Goal: Information Seeking & Learning: Learn about a topic

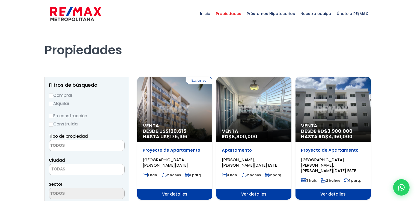
select select
click at [180, 190] on span "Ver detalles" at bounding box center [174, 194] width 75 height 11
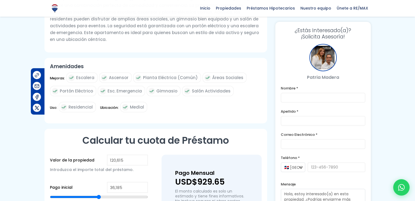
scroll to position [214, 0]
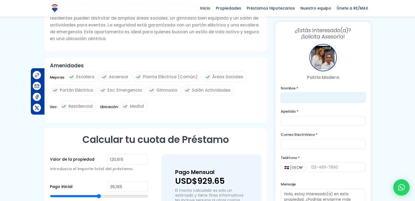
click at [329, 95] on input "text" at bounding box center [323, 98] width 85 height 10
type input "[PERSON_NAME]"
type input "Komander"
type input "[EMAIL_ADDRESS][DOMAIN_NAME]"
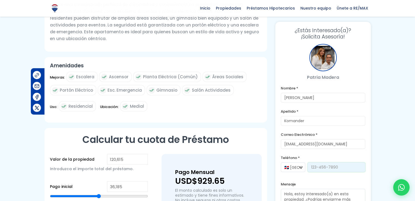
type input "7428034951"
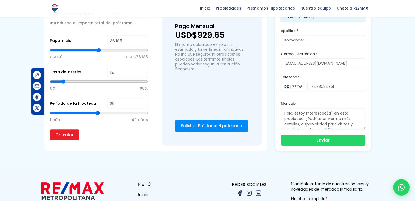
scroll to position [372, 0]
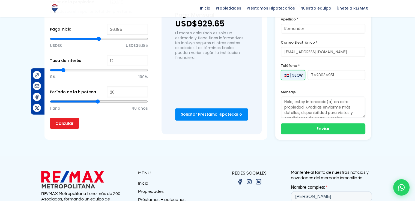
click at [302, 76] on select "🇩🇴 República Dominicana +1 🇺🇸 Estados Unidos +1 🇪🇸 España +34" at bounding box center [293, 75] width 25 height 10
select select "+1"
click at [281, 70] on select "🇩🇴 República Dominicana +1 🇺🇸 Estados Unidos +1 🇪🇸 España +34" at bounding box center [293, 75] width 25 height 10
click at [337, 77] on input "7428034951" at bounding box center [336, 75] width 58 height 10
type input "7"
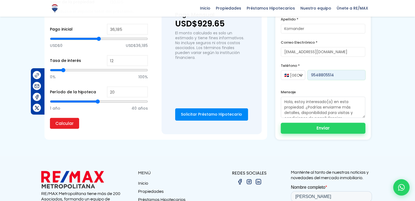
type input "9548805514"
click at [329, 127] on button "Enviar" at bounding box center [323, 128] width 85 height 11
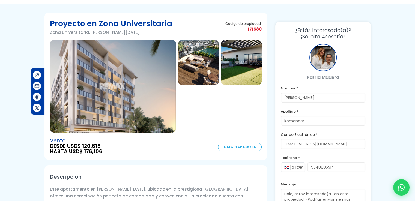
scroll to position [22, 0]
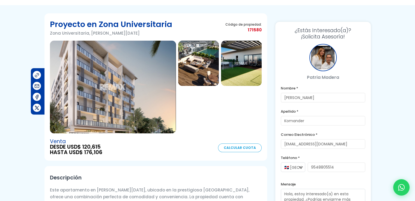
click at [238, 150] on link "Calcular Cuota" at bounding box center [240, 148] width 44 height 9
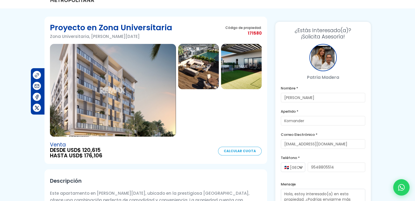
scroll to position [22, 0]
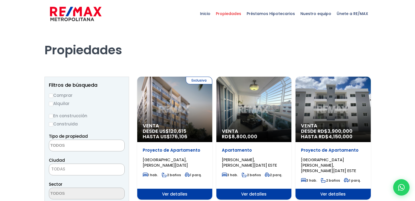
select select
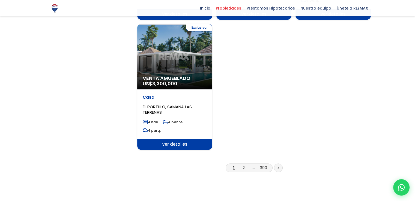
scroll to position [685, 0]
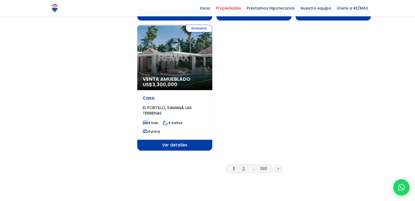
click at [243, 166] on link "2" at bounding box center [244, 169] width 2 height 6
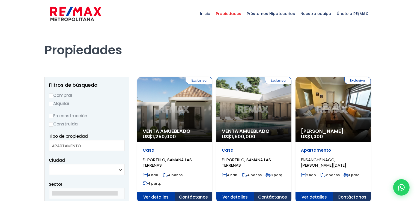
select select
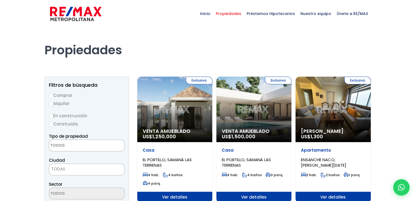
click at [50, 115] on input "En construcción" at bounding box center [51, 116] width 4 height 4
radio input "true"
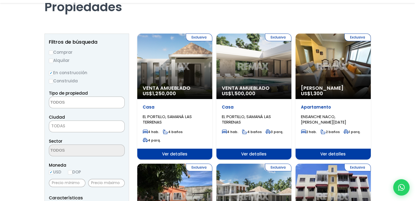
scroll to position [46, 0]
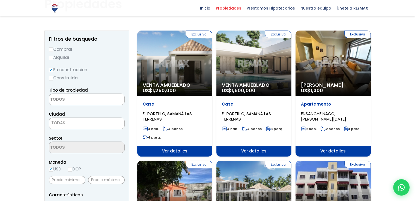
click at [85, 97] on textarea "Search" at bounding box center [75, 100] width 53 height 12
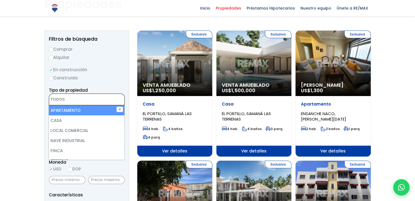
click at [80, 110] on li "APARTAMENTO" at bounding box center [86, 110] width 75 height 10
select select "apartment"
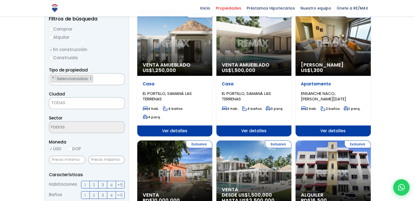
scroll to position [67, 0]
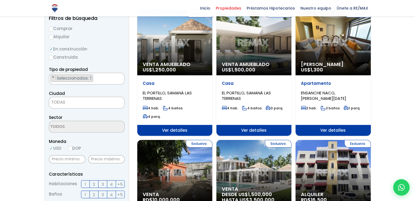
click at [71, 102] on span "TODAS" at bounding box center [86, 102] width 75 height 8
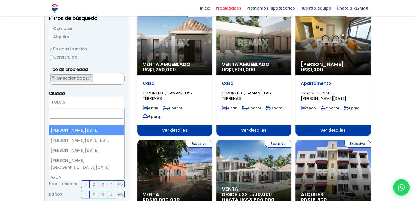
select select "1"
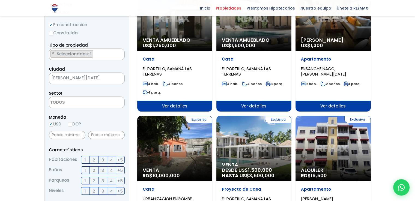
scroll to position [92, 0]
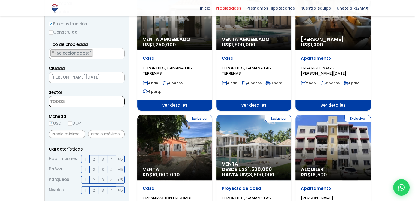
click at [98, 102] on span at bounding box center [87, 102] width 76 height 12
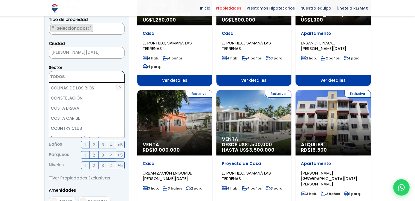
scroll to position [421, 0]
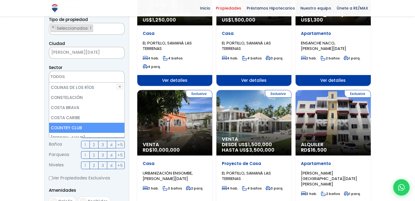
click at [62, 123] on li "COUNTRY CLUB" at bounding box center [86, 128] width 75 height 10
select select "77"
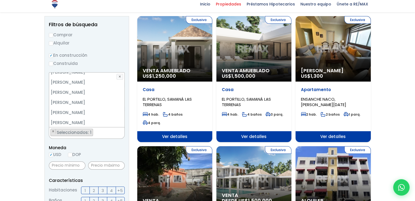
scroll to position [62, 0]
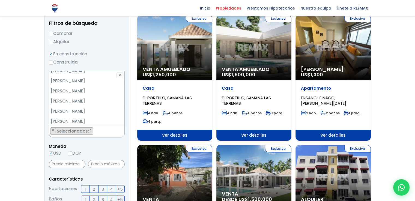
click at [88, 157] on li "ZONA UNIVERSITARIA" at bounding box center [86, 162] width 75 height 10
click at [83, 147] on li "ZONA COLONIAL" at bounding box center [86, 152] width 75 height 10
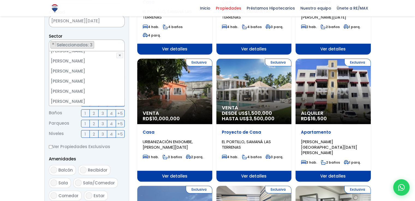
scroll to position [148, 0]
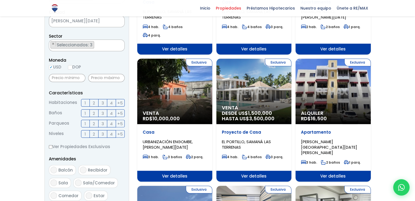
click at [93, 101] on span "2" at bounding box center [94, 103] width 2 height 7
click at [0, 0] on input "2" at bounding box center [0, 0] width 0 height 0
click at [94, 113] on span "2" at bounding box center [94, 113] width 2 height 7
click at [0, 0] on input "2" at bounding box center [0, 0] width 0 height 0
click at [94, 123] on span "2" at bounding box center [94, 123] width 2 height 7
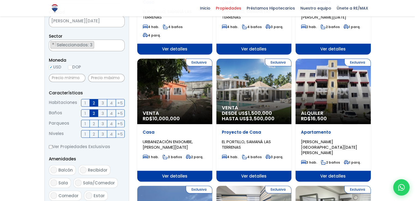
click at [0, 0] on input "2" at bounding box center [0, 0] width 0 height 0
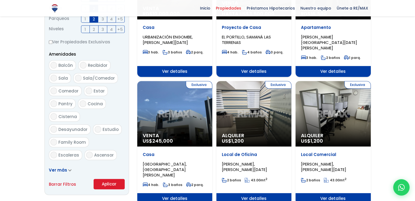
scroll to position [254, 0]
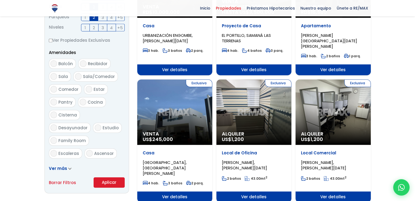
click at [107, 183] on button "Aplicar" at bounding box center [109, 182] width 31 height 10
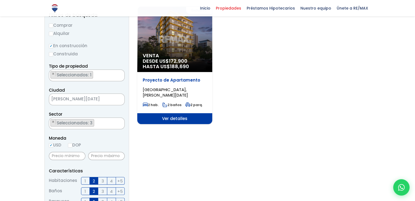
scroll to position [70, 0]
click at [52, 121] on span "×" at bounding box center [53, 121] width 3 height 5
select select "179"
click at [54, 119] on span "×" at bounding box center [53, 121] width 3 height 5
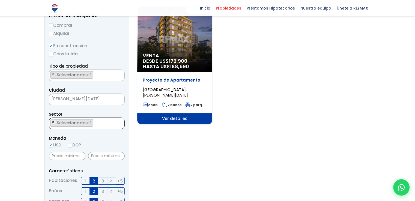
select select
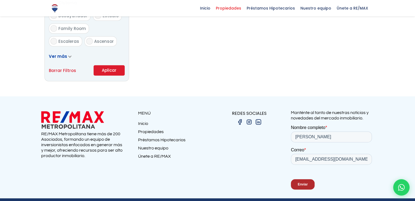
scroll to position [383, 0]
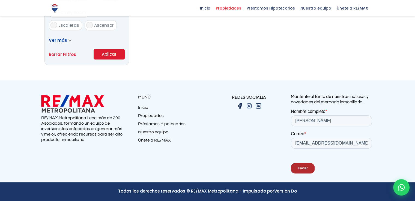
click at [107, 53] on button "Aplicar" at bounding box center [109, 54] width 31 height 10
